Goal: Information Seeking & Learning: Learn about a topic

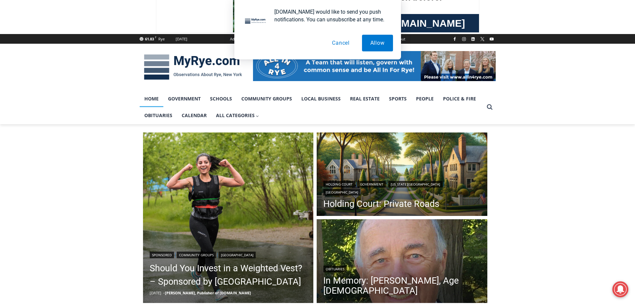
scroll to position [133, 0]
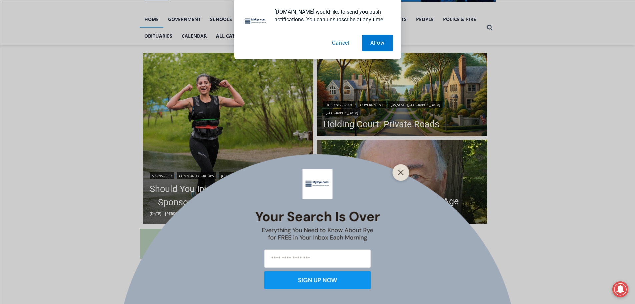
click at [345, 39] on button "Cancel" at bounding box center [341, 43] width 34 height 17
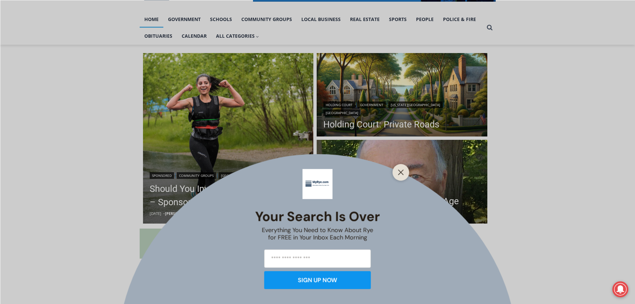
click at [405, 178] on div at bounding box center [401, 172] width 17 height 17
click at [404, 176] on button "Close" at bounding box center [401, 171] width 9 height 9
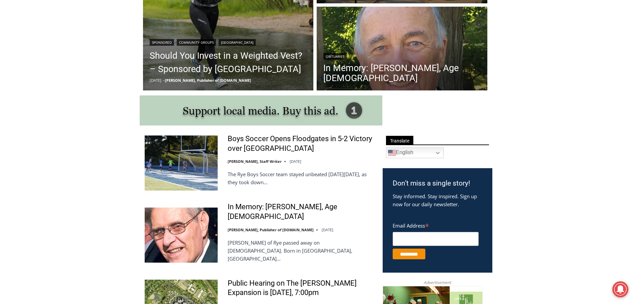
scroll to position [267, 0]
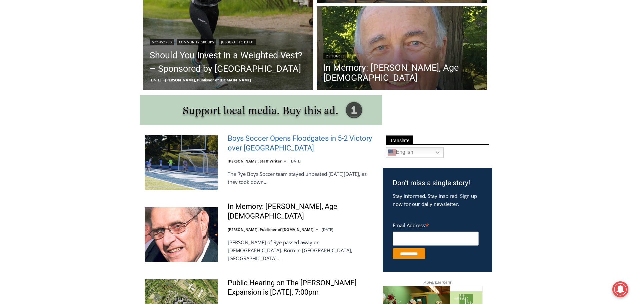
click at [252, 148] on link "Boys Soccer Opens Floodgates in 5-2 Victory over [GEOGRAPHIC_DATA]" at bounding box center [301, 143] width 146 height 19
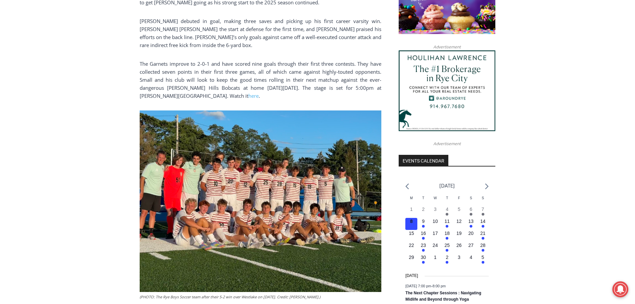
scroll to position [600, 0]
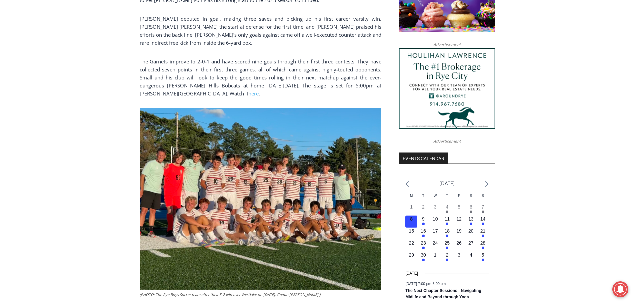
click at [244, 176] on img at bounding box center [261, 198] width 242 height 181
